Goal: Communication & Community: Answer question/provide support

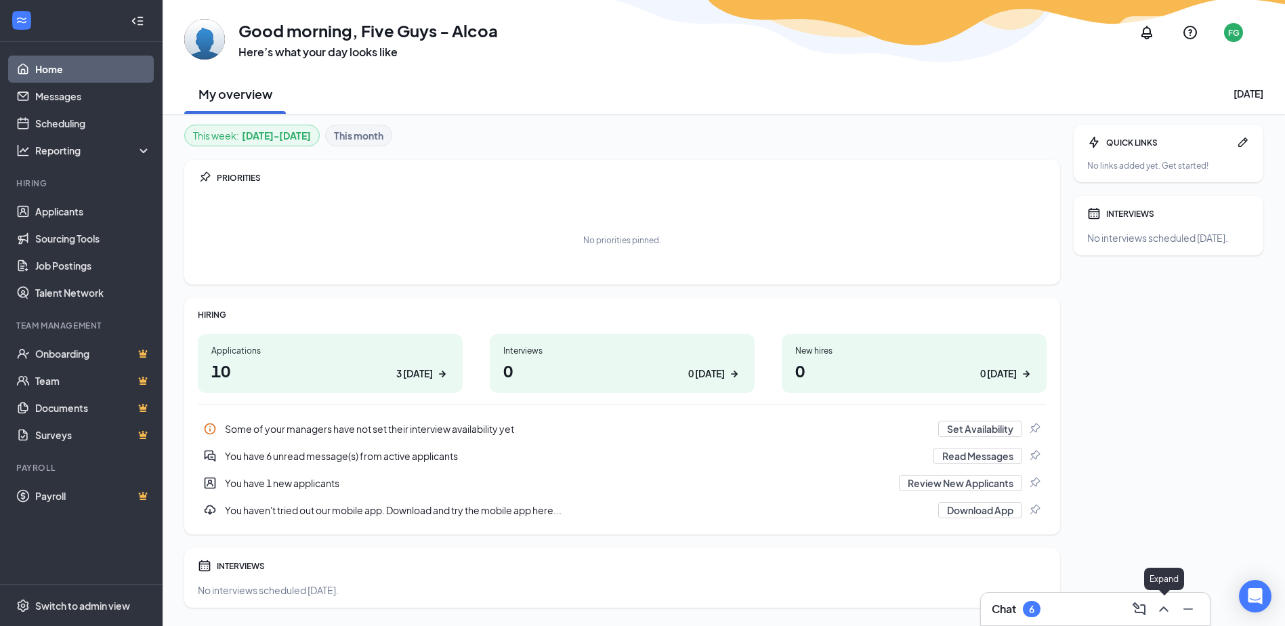
click at [1168, 611] on icon "ChevronUp" at bounding box center [1163, 608] width 9 height 5
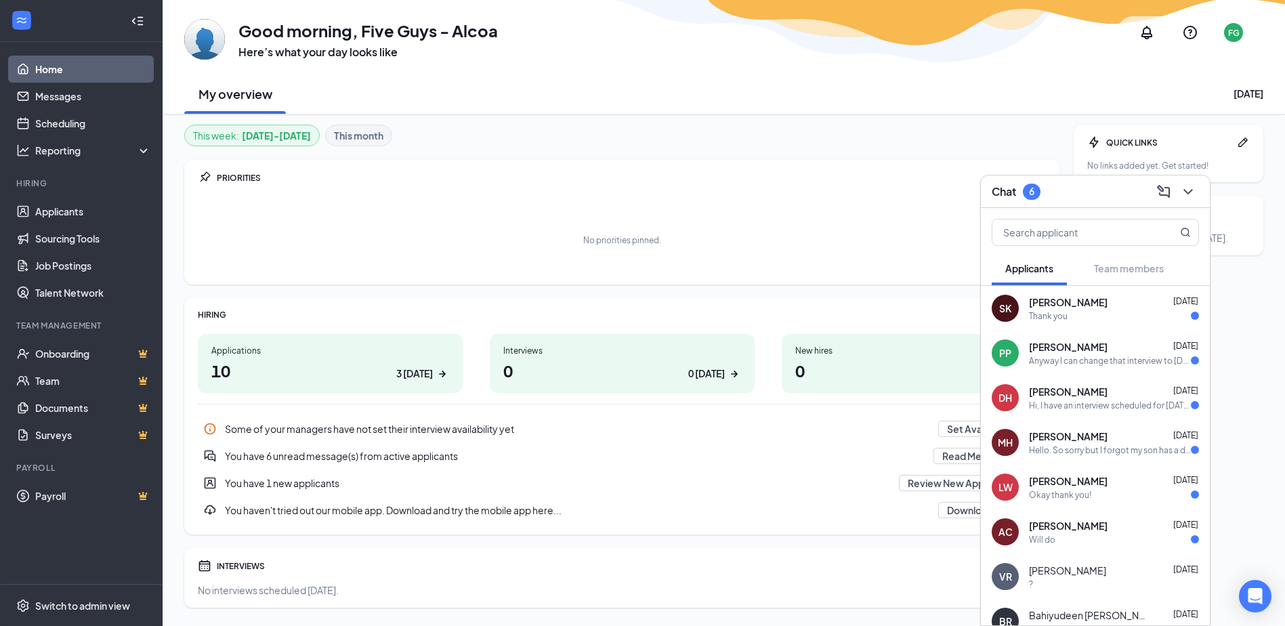
click at [1102, 456] on div "MH [PERSON_NAME] [DATE] Hello. So sorry but I forgot my son has a doctor's appo…" at bounding box center [1095, 442] width 229 height 45
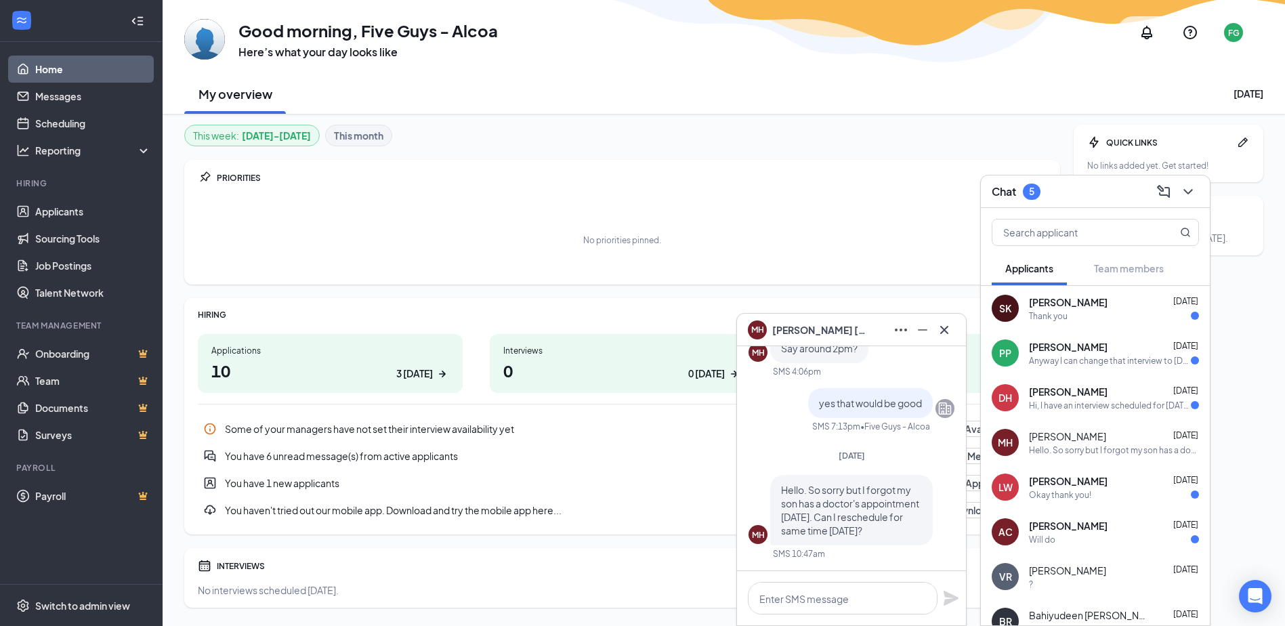
click at [1100, 400] on div "Hi, I have an interview scheduled for [DATE] but I took the job offer at UT [DA…" at bounding box center [1110, 406] width 162 height 12
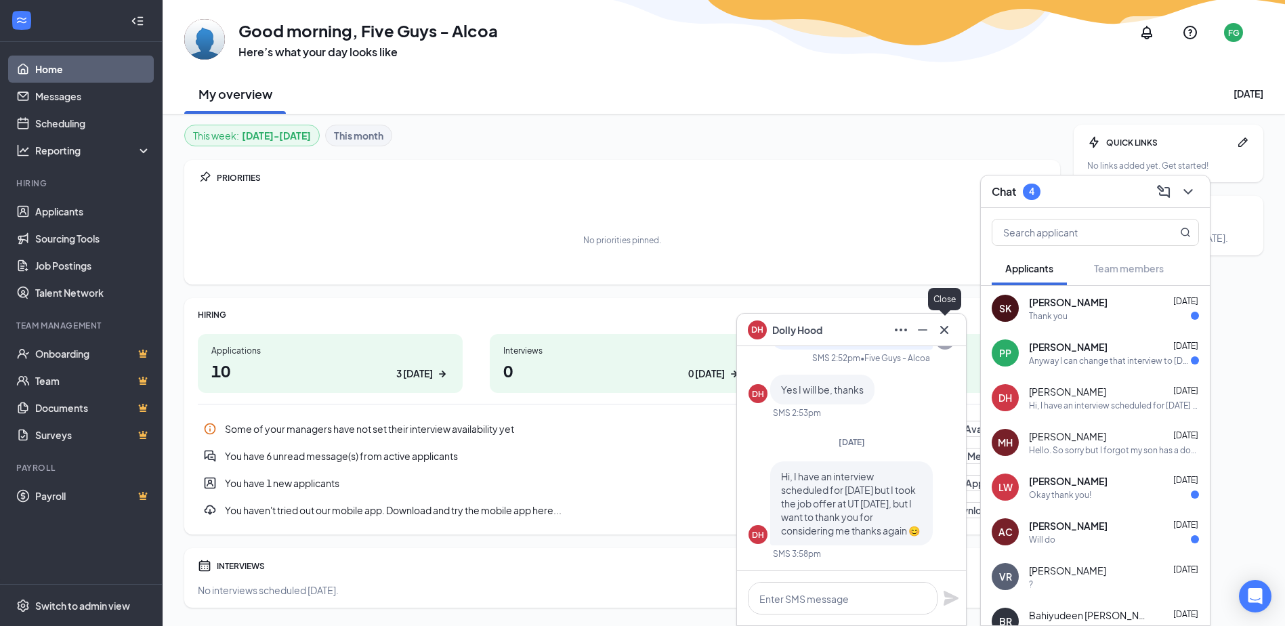
click at [942, 331] on icon "Cross" at bounding box center [944, 330] width 16 height 16
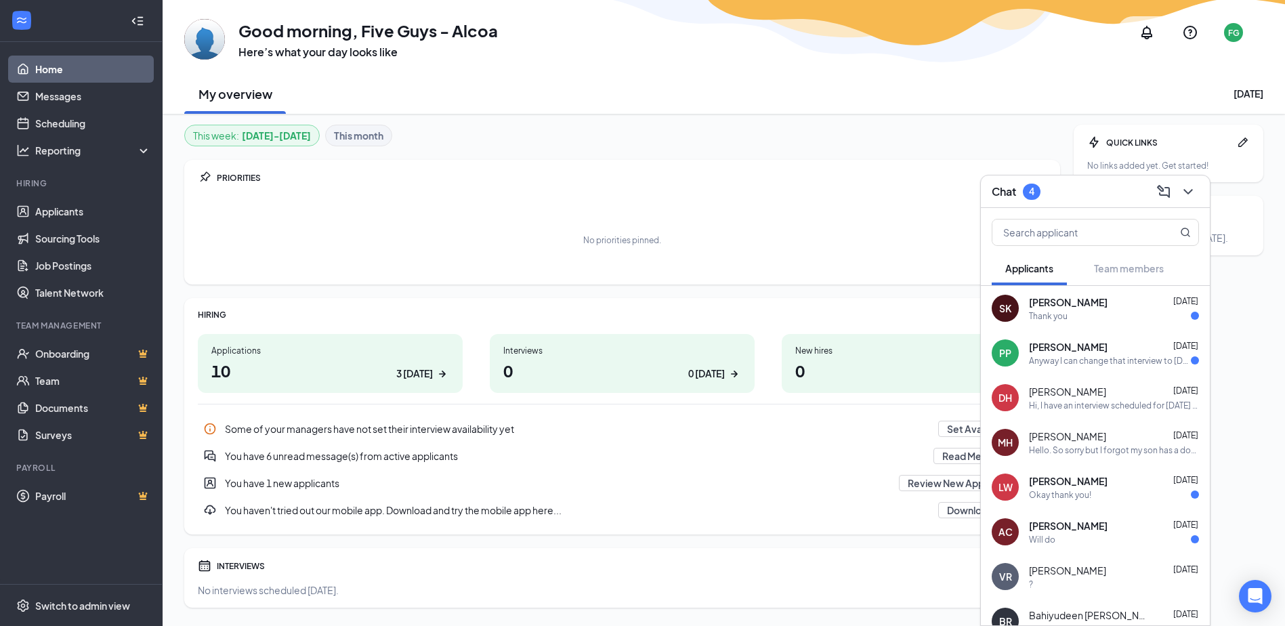
click at [1037, 358] on div "Anyway I can change that interview to [DATE] at the same time?" at bounding box center [1110, 361] width 162 height 12
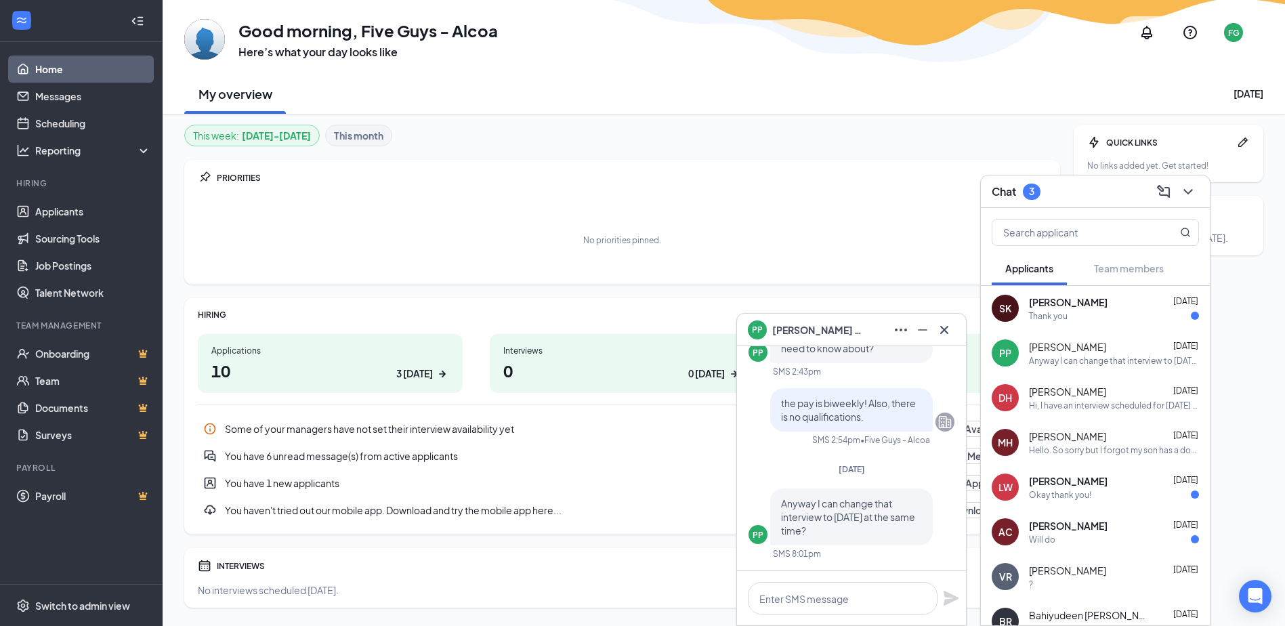
click at [1117, 497] on div "Okay thank you!" at bounding box center [1114, 495] width 170 height 12
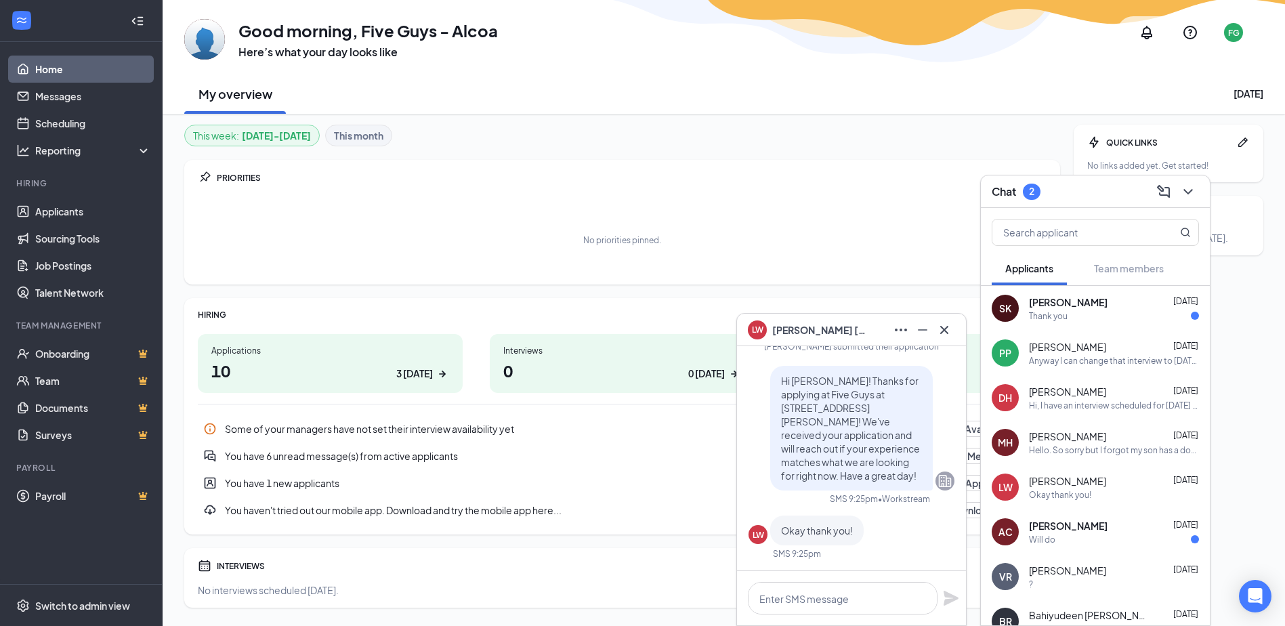
click at [1124, 535] on div "Will do" at bounding box center [1114, 540] width 170 height 12
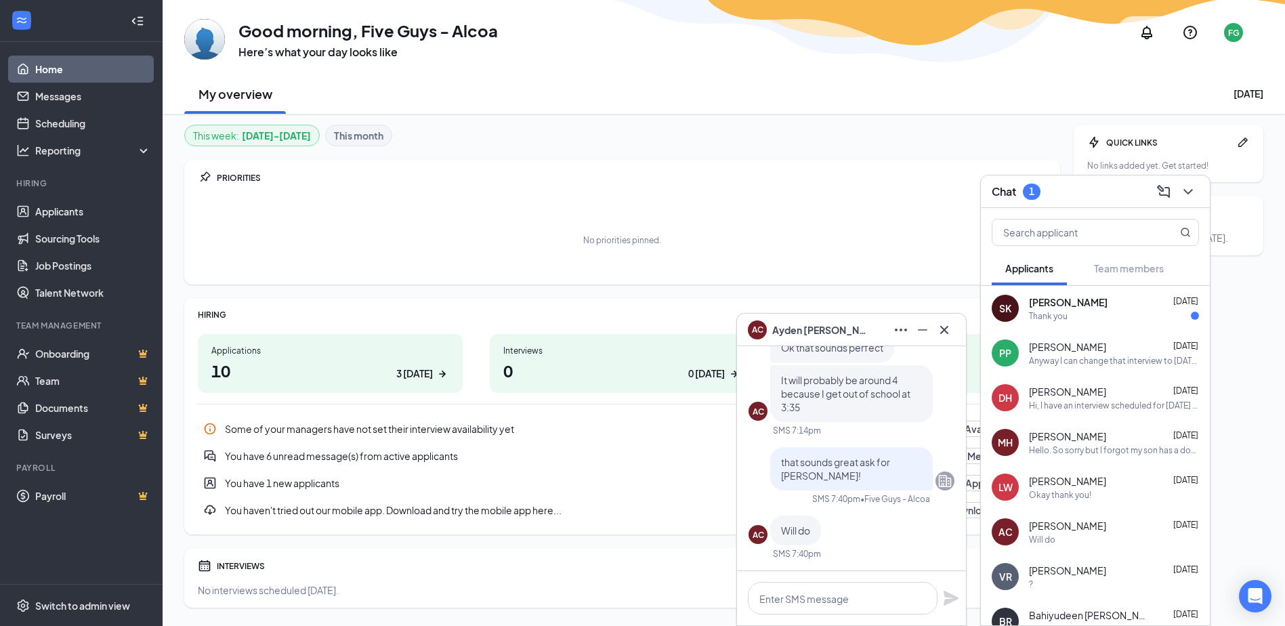
click at [1125, 303] on div "[PERSON_NAME] [DATE]" at bounding box center [1114, 302] width 170 height 14
